Goal: Task Accomplishment & Management: Manage account settings

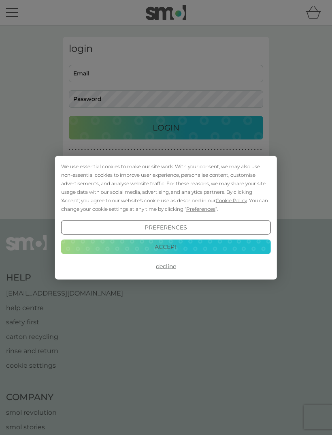
click at [213, 245] on button "Accept" at bounding box center [166, 246] width 210 height 15
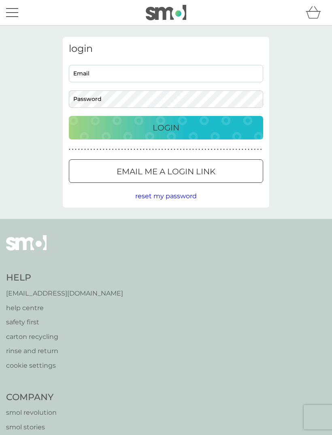
click at [246, 69] on input "Email" at bounding box center [166, 73] width 194 height 17
type input "[EMAIL_ADDRESS][DOMAIN_NAME]"
click at [225, 125] on div "Login" at bounding box center [166, 127] width 178 height 13
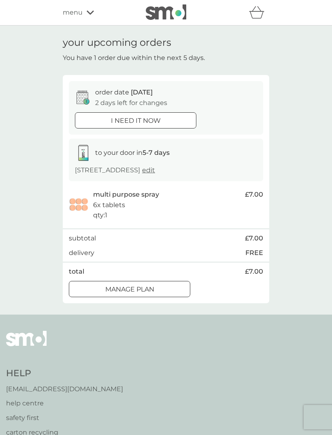
click at [155, 285] on div "Manage plan" at bounding box center [129, 289] width 121 height 11
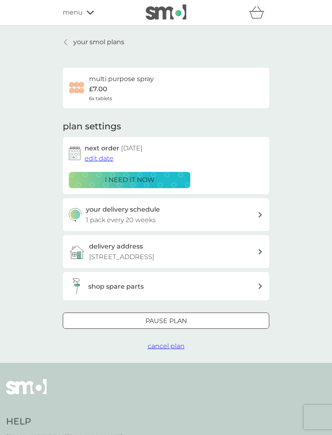
click at [159, 213] on div "your delivery schedule 1 pack every 20 weeks" at bounding box center [172, 214] width 172 height 21
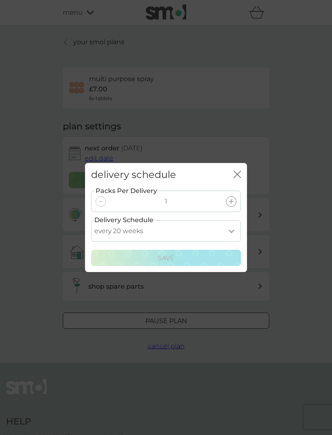
click at [232, 230] on select "every 1 week every 2 weeks every 3 weeks every 4 weeks every 5 weeks every 6 we…" at bounding box center [166, 230] width 150 height 21
select select "210"
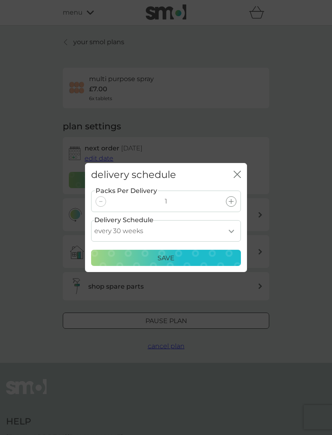
click at [174, 256] on p "Save" at bounding box center [166, 258] width 17 height 11
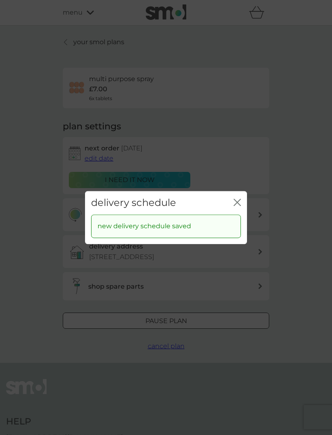
click at [237, 204] on icon "close" at bounding box center [237, 201] width 7 height 7
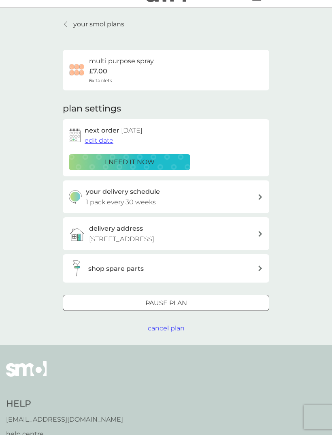
scroll to position [18, 0]
click at [110, 139] on span "edit date" at bounding box center [99, 140] width 29 height 8
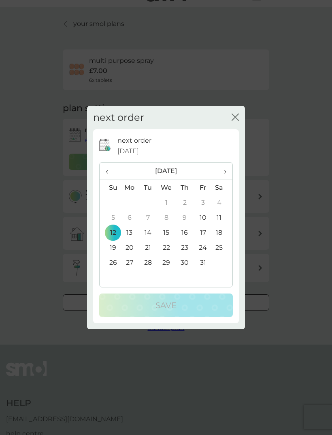
click at [226, 171] on span "›" at bounding box center [222, 170] width 8 height 17
click at [226, 173] on span "›" at bounding box center [222, 170] width 8 height 17
click at [225, 172] on span "›" at bounding box center [222, 170] width 8 height 17
click at [222, 263] on td "31" at bounding box center [222, 262] width 20 height 15
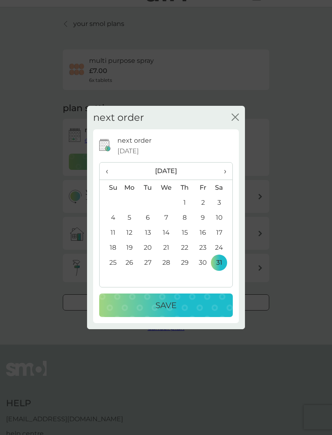
click at [171, 300] on p "Save" at bounding box center [166, 304] width 21 height 13
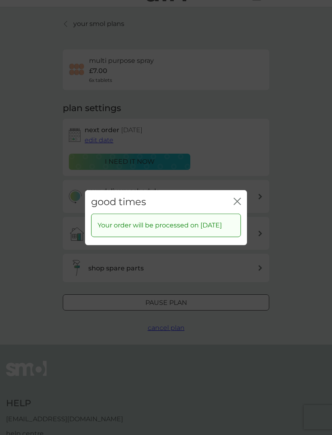
click at [238, 197] on icon "close" at bounding box center [237, 200] width 7 height 7
